Goal: Find contact information: Find contact information

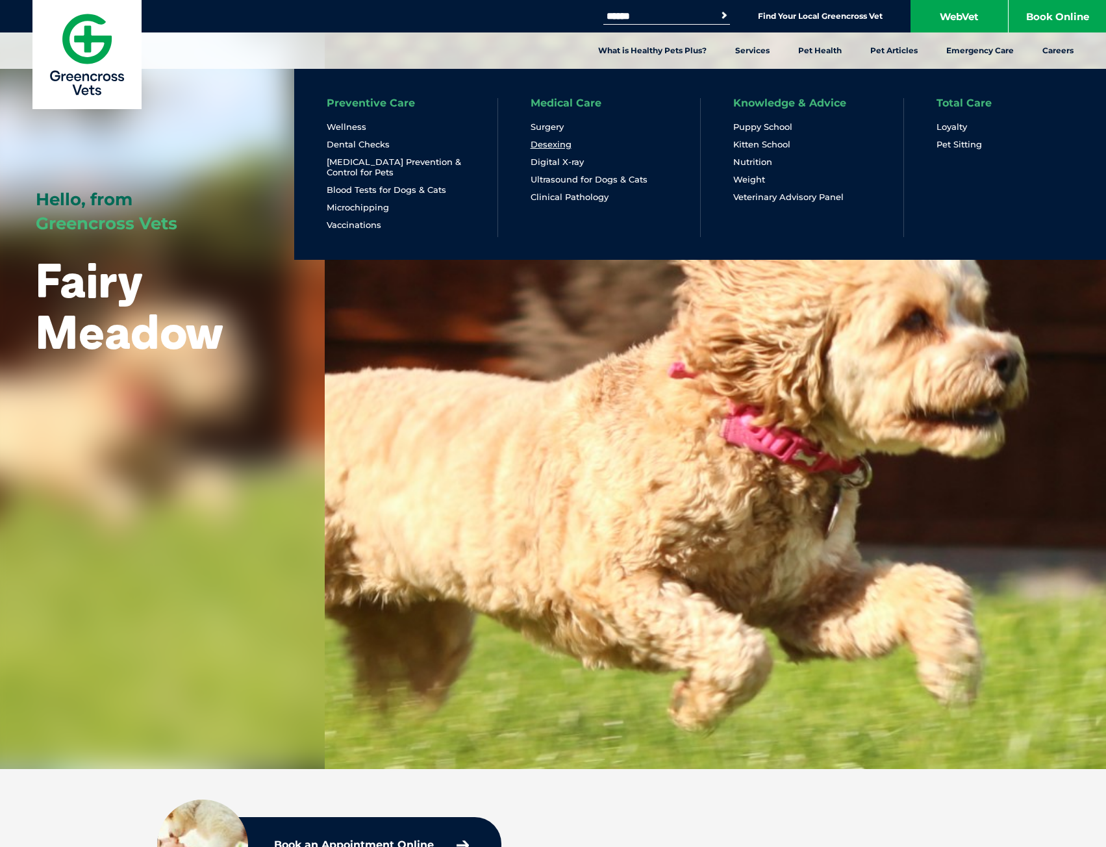
click at [556, 148] on link "Desexing" at bounding box center [550, 144] width 41 height 11
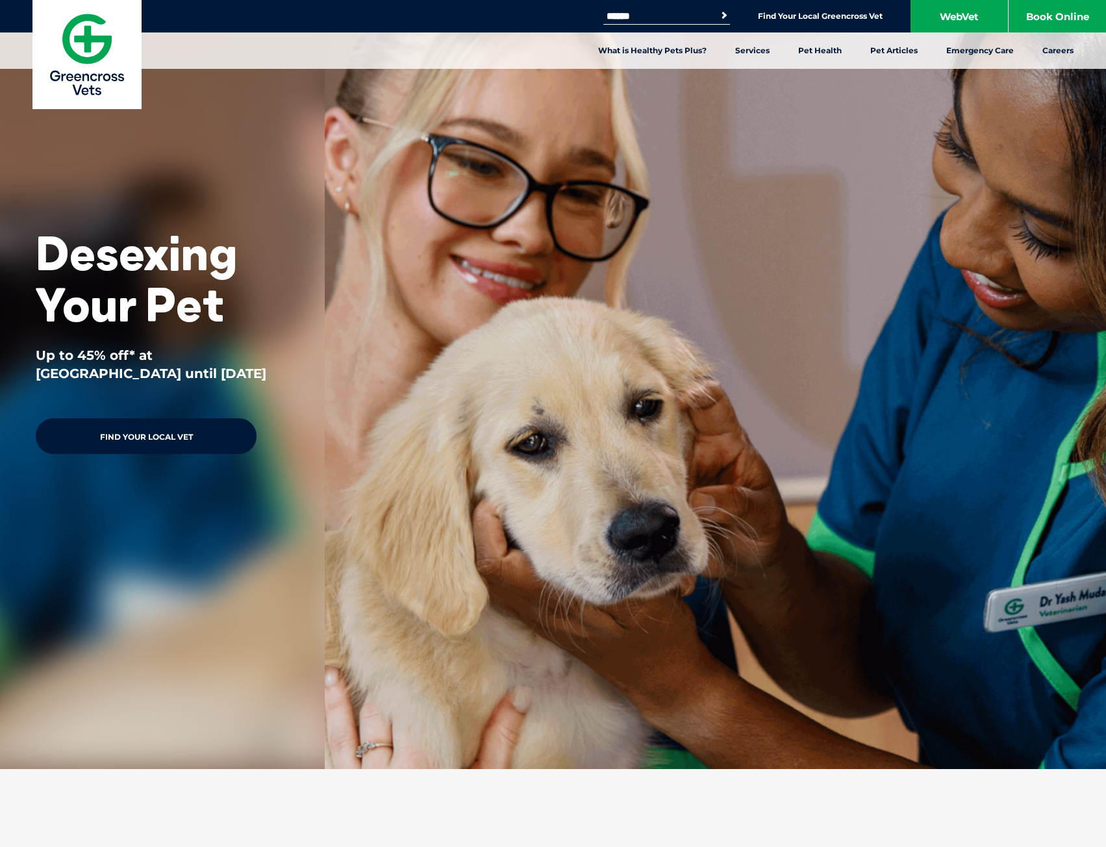
click at [223, 443] on link "Find Your Local Vet" at bounding box center [146, 436] width 221 height 36
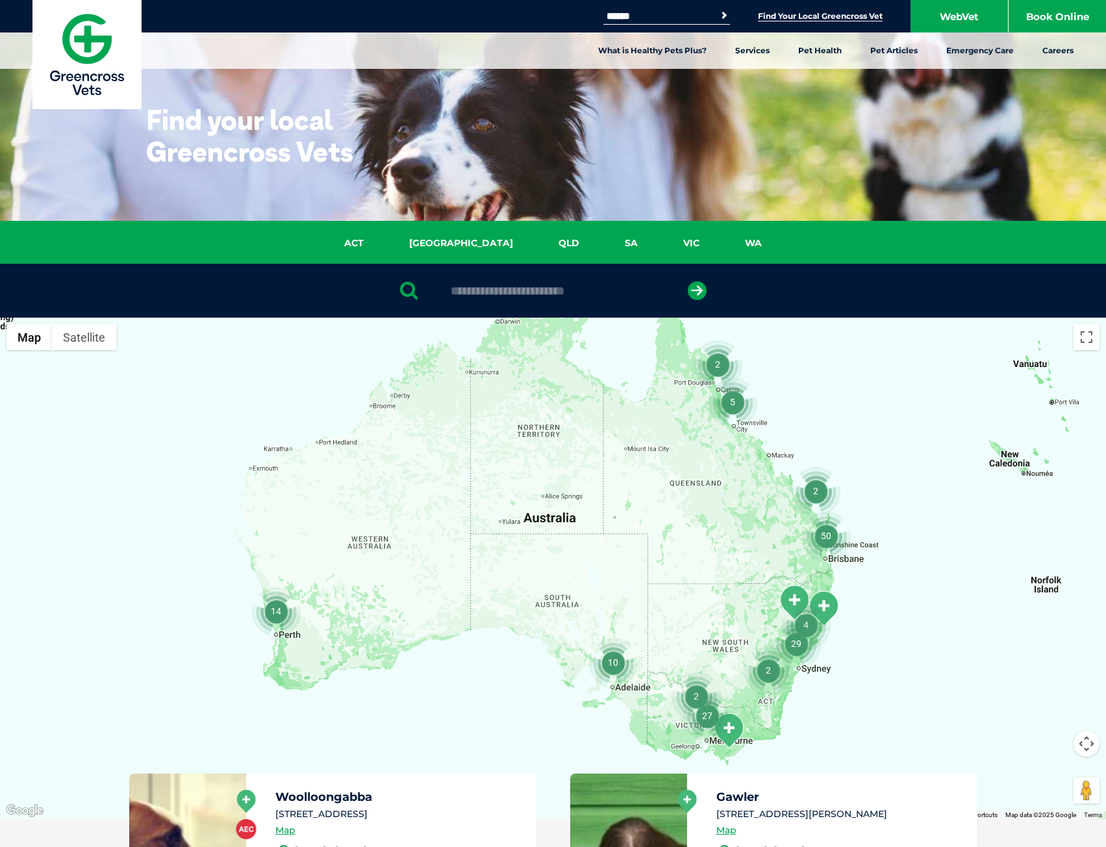
click at [484, 301] on div at bounding box center [553, 291] width 1106 height 54
click at [487, 293] on input "text" at bounding box center [553, 290] width 218 height 13
click at [533, 286] on input "text" at bounding box center [553, 290] width 218 height 13
type input "****"
click at [692, 289] on icon "submit" at bounding box center [697, 290] width 19 height 19
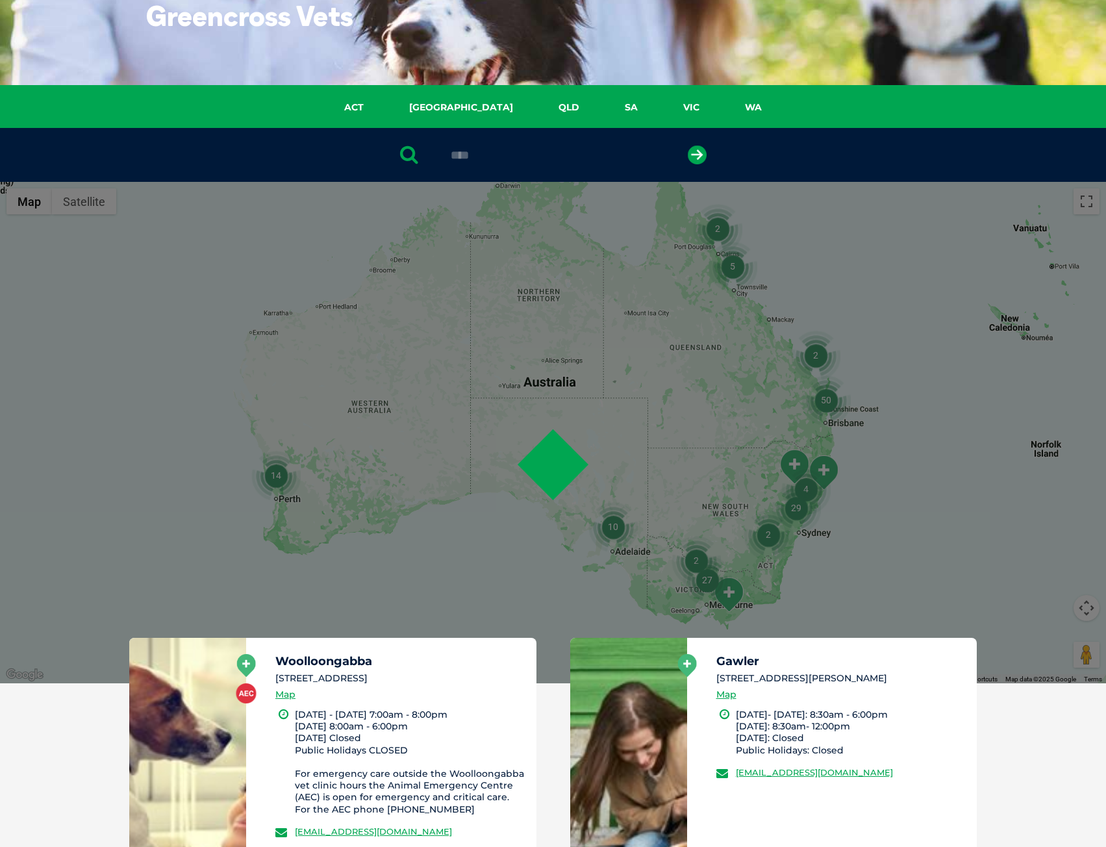
scroll to position [253, 0]
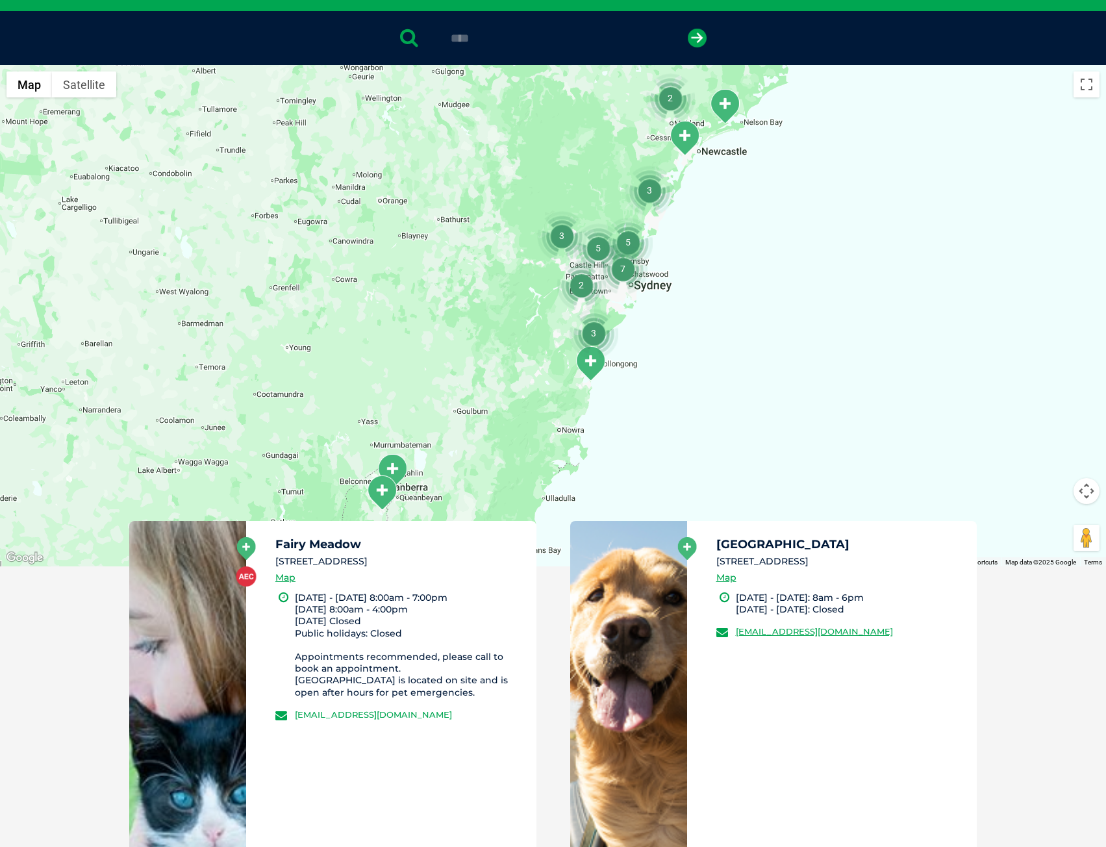
click at [394, 719] on link "[EMAIL_ADDRESS][DOMAIN_NAME]" at bounding box center [373, 714] width 157 height 10
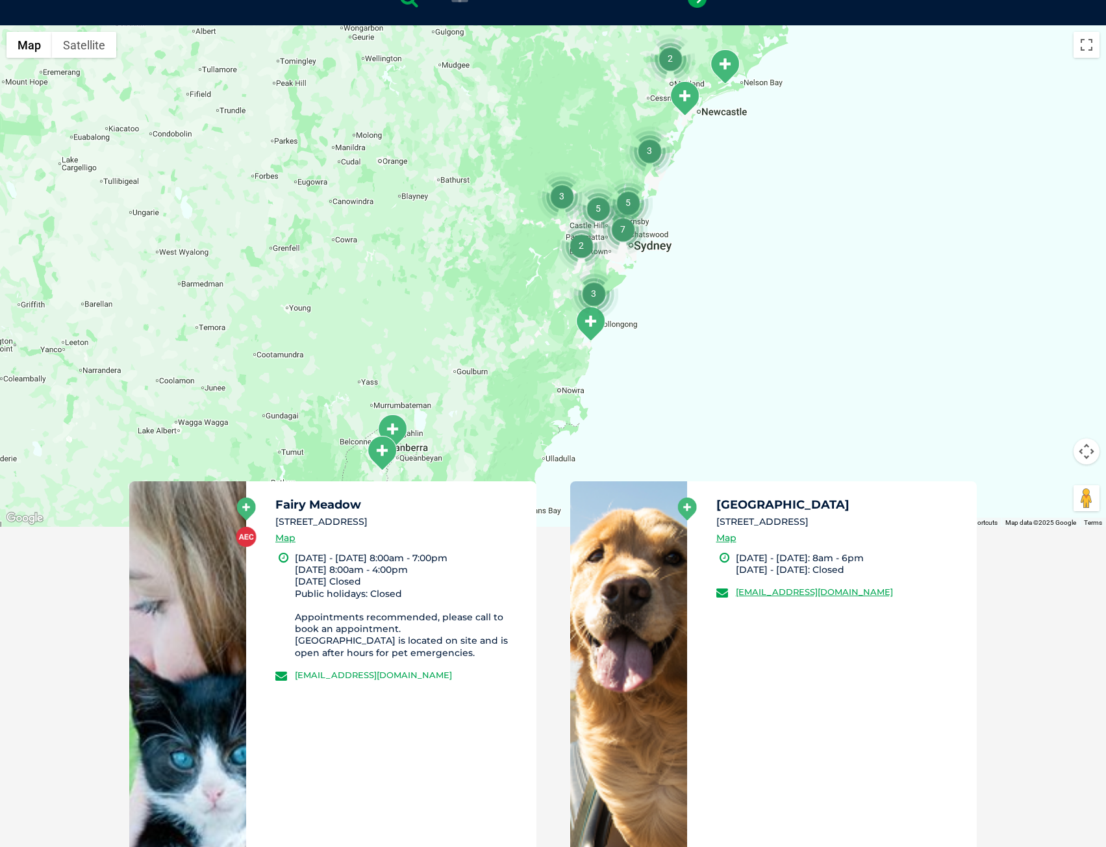
scroll to position [298, 0]
